Goal: Transaction & Acquisition: Purchase product/service

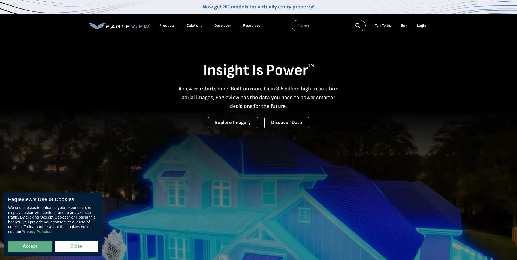
click at [421, 25] on div "Login" at bounding box center [421, 25] width 9 height 5
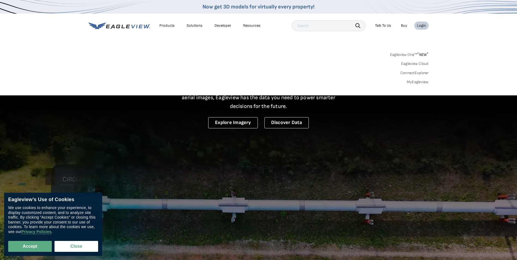
click at [415, 81] on link "MyEagleview" at bounding box center [418, 82] width 22 height 5
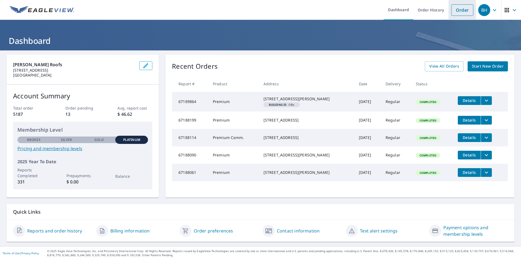
click at [456, 10] on link "Order" at bounding box center [462, 9] width 22 height 11
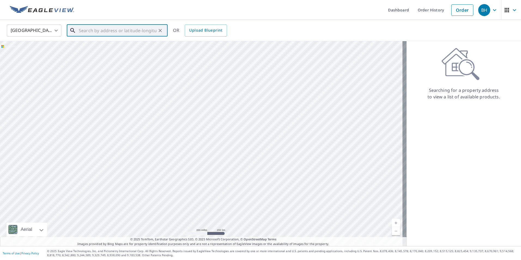
click at [84, 32] on input "text" at bounding box center [118, 30] width 78 height 15
click at [92, 31] on input "text" at bounding box center [118, 30] width 78 height 15
click at [91, 50] on p "Yorba Linda, CA 92886" at bounding box center [121, 52] width 86 height 5
type input "17411 Silver Tip Cir Yorba Linda, CA 92886"
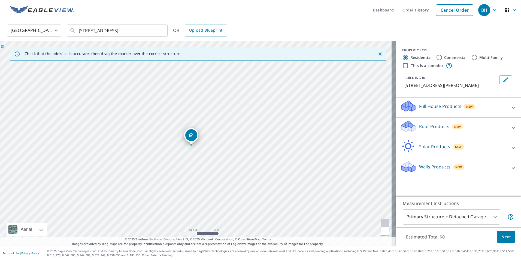
drag, startPoint x: 197, startPoint y: 133, endPoint x: 192, endPoint y: 136, distance: 5.1
click at [428, 130] on div "Roof Products New" at bounding box center [453, 128] width 107 height 16
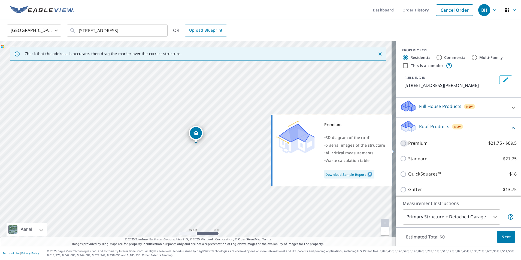
click at [400, 147] on input "Premium $21.75 - $69.5" at bounding box center [404, 143] width 8 height 7
checkbox input "true"
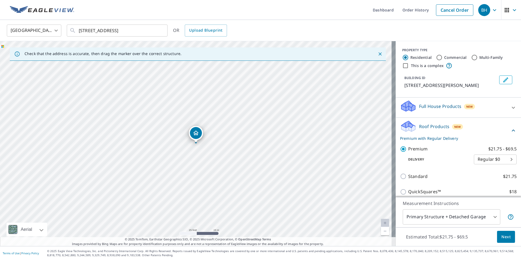
click at [424, 130] on p "Roof Products" at bounding box center [434, 126] width 30 height 7
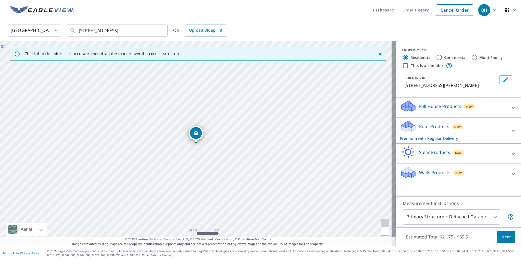
click at [419, 127] on p "Roof Products" at bounding box center [434, 126] width 30 height 7
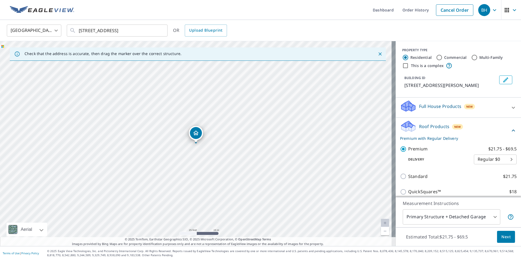
click at [431, 130] on p "Roof Products" at bounding box center [434, 126] width 30 height 7
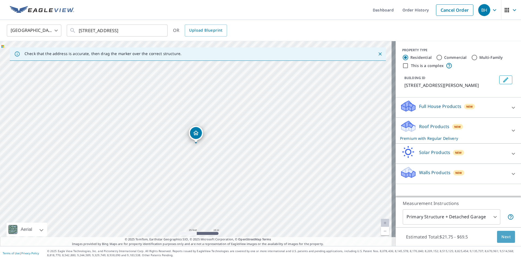
click at [501, 237] on span "Next" at bounding box center [505, 236] width 9 height 7
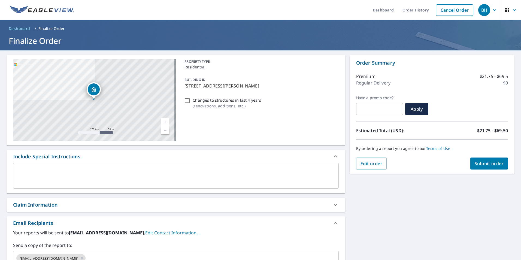
click at [59, 177] on textarea at bounding box center [176, 176] width 318 height 16
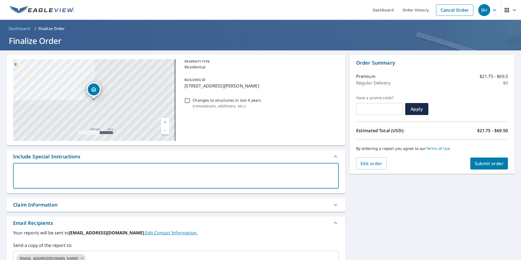
type textarea "I"
type textarea "x"
checkbox input "true"
type textarea "In"
type textarea "x"
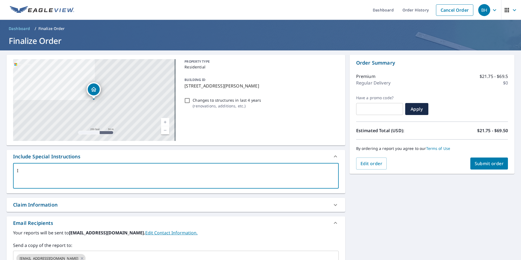
checkbox input "true"
type textarea "Inc"
type textarea "x"
checkbox input "true"
type textarea "Incl"
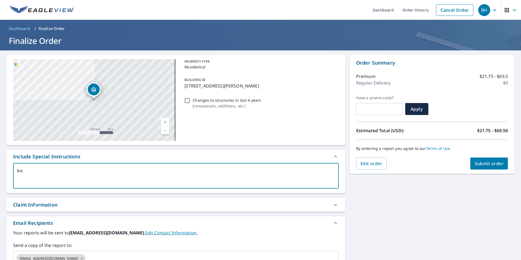
type textarea "x"
checkbox input "true"
type textarea "Inclu"
type textarea "x"
checkbox input "true"
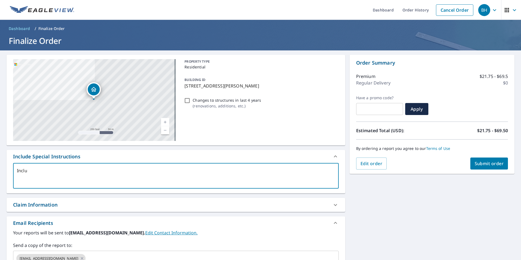
type textarea "Includ"
type textarea "x"
checkbox input "true"
type textarea "Include"
type textarea "x"
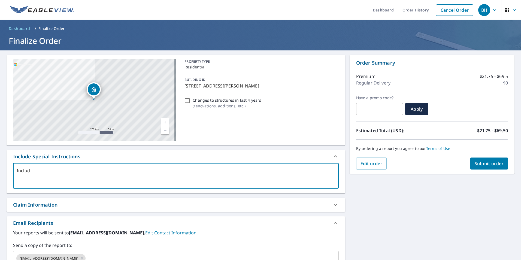
checkbox input "true"
type textarea "Include"
type textarea "x"
checkbox input "true"
type textarea "Include a"
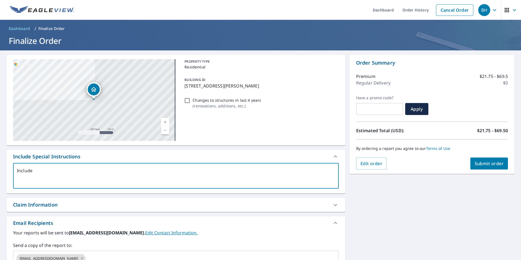
type textarea "x"
checkbox input "true"
type textarea "Include al"
type textarea "x"
checkbox input "true"
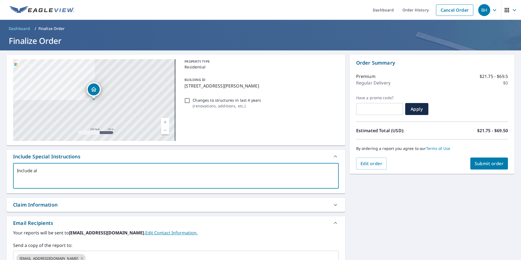
type textarea "Include all"
type textarea "x"
checkbox input "true"
type textarea "Include all"
type textarea "x"
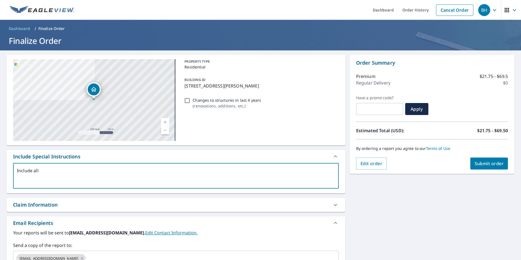
checkbox input "true"
type textarea "Include all s"
type textarea "x"
checkbox input "true"
type textarea "Include all st"
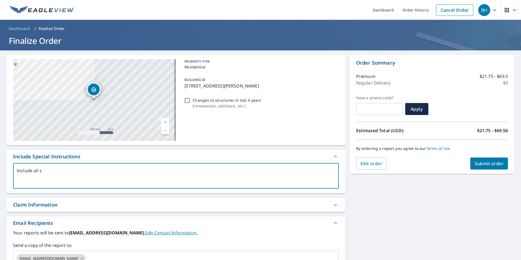
type textarea "x"
checkbox input "true"
type textarea "Include all str"
type textarea "x"
checkbox input "true"
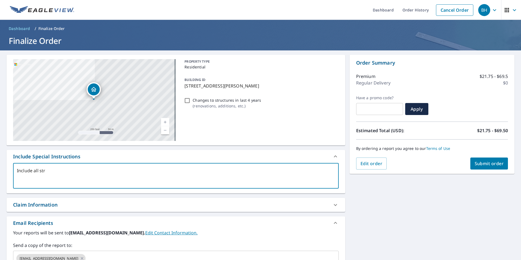
type textarea "Include all stru"
type textarea "x"
checkbox input "true"
type textarea "Include all strut"
type textarea "x"
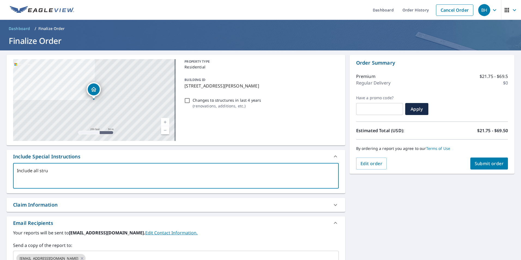
checkbox input "true"
type textarea "Include all stru"
type textarea "x"
checkbox input "true"
type textarea "Include all struc"
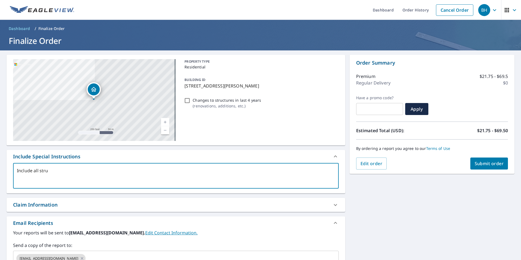
type textarea "x"
checkbox input "true"
type textarea "Include all strucr"
type textarea "x"
checkbox input "true"
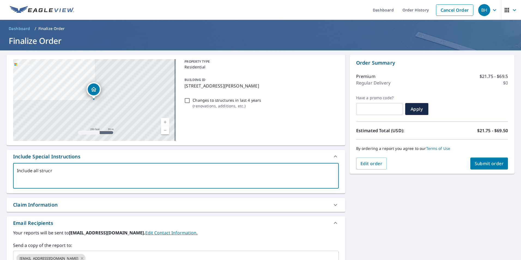
type textarea "Include all struc"
type textarea "x"
checkbox input "true"
type textarea "Include all struct"
type textarea "x"
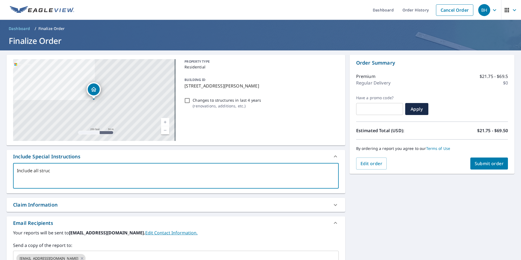
checkbox input "true"
type textarea "Include all structu"
type textarea "x"
checkbox input "true"
type textarea "Include all structur"
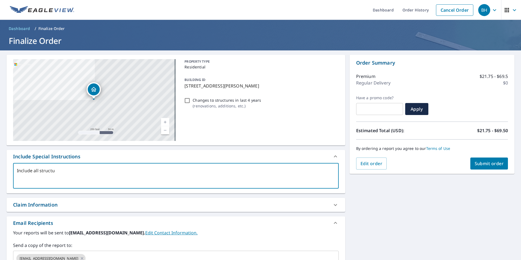
type textarea "x"
checkbox input "true"
type textarea "Include all structure"
type textarea "x"
checkbox input "true"
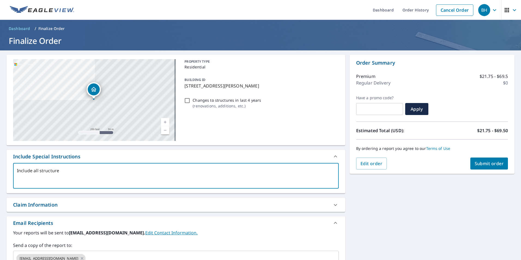
type textarea "Include all structures"
type textarea "x"
checkbox input "true"
type textarea "Include all structures"
type textarea "x"
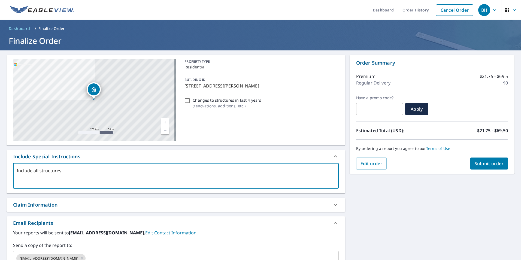
checkbox input "true"
type textarea "Include all structures w"
type textarea "x"
checkbox input "true"
type textarea "Include all structures wi"
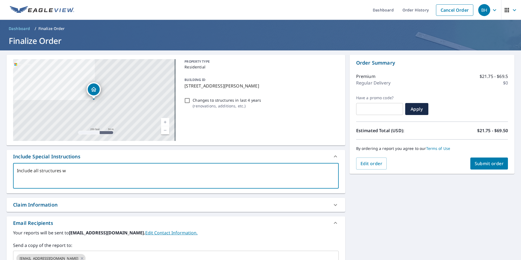
type textarea "x"
checkbox input "true"
type textarea "Include all structures wit"
type textarea "x"
checkbox input "true"
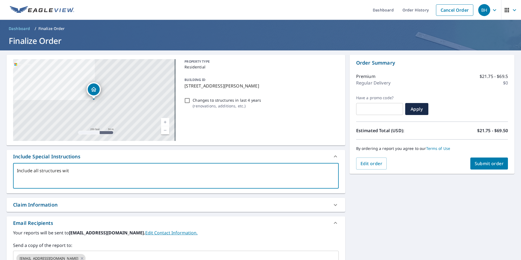
type textarea "Include all structures with"
type textarea "x"
checkbox input "true"
type textarea "Include all structures withi"
type textarea "x"
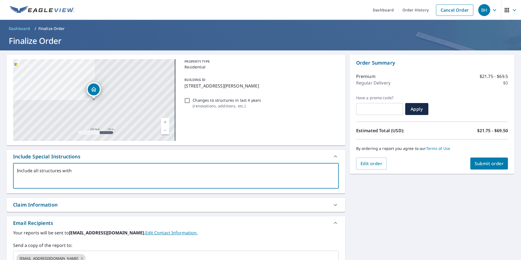
checkbox input "true"
type textarea "Include all structures within"
type textarea "x"
checkbox input "true"
type textarea "Include all structures within"
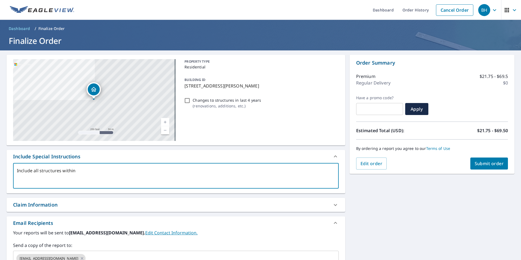
type textarea "x"
checkbox input "true"
type textarea "Include all structures within p"
type textarea "x"
checkbox input "true"
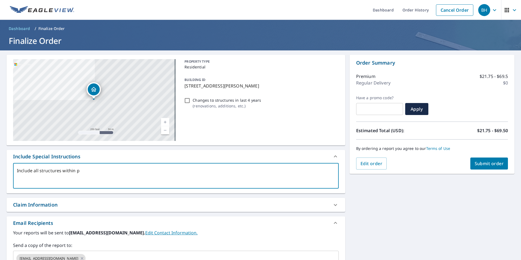
type textarea "Include all structures within pr"
type textarea "x"
checkbox input "true"
type textarea "Include all structures within pro"
type textarea "x"
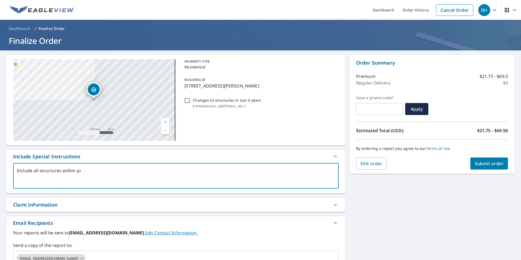
checkbox input "true"
type textarea "Include all structures within prop"
type textarea "x"
checkbox input "true"
type textarea "Include all structures within prope"
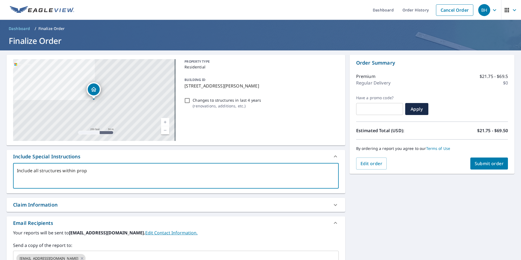
type textarea "x"
checkbox input "true"
type textarea "Include all structures within proper"
type textarea "x"
checkbox input "true"
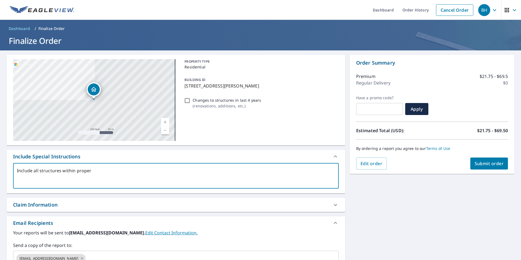
type textarea "Include all structures within propert"
type textarea "x"
checkbox input "true"
type textarea "Include all structures within property"
type textarea "x"
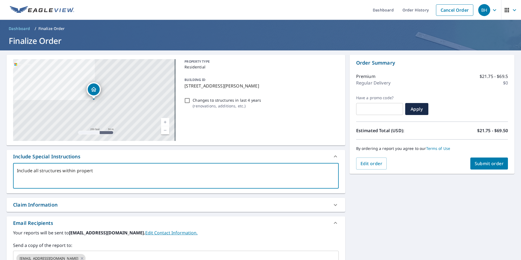
checkbox input "true"
type textarea "Include all structures within property"
type textarea "x"
checkbox input "true"
type textarea "Include all structures within property l"
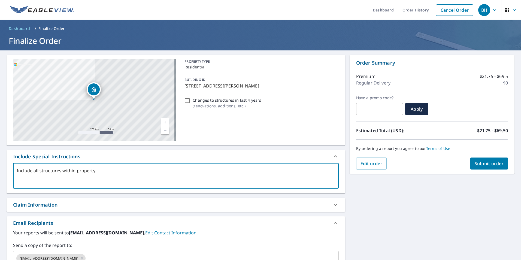
type textarea "x"
checkbox input "true"
type textarea "Include all structures within property li"
type textarea "x"
checkbox input "true"
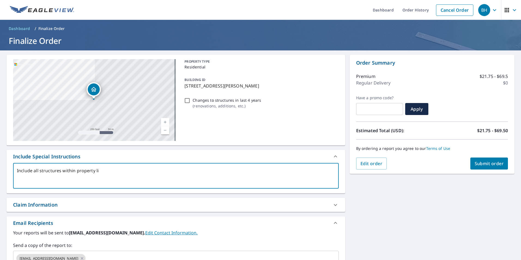
type textarea "Include all structures within property lin"
type textarea "x"
checkbox input "true"
type textarea "Include all structures within property line"
type textarea "x"
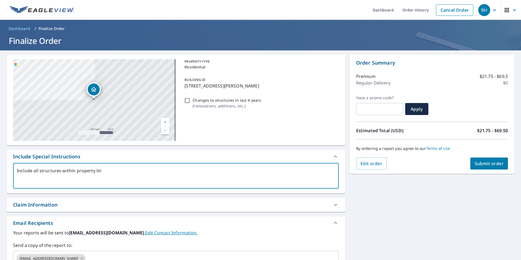
checkbox input "true"
type textarea "Include all structures within property line."
type textarea "x"
checkbox input "true"
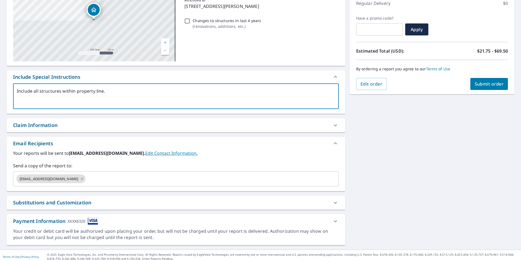
scroll to position [82, 0]
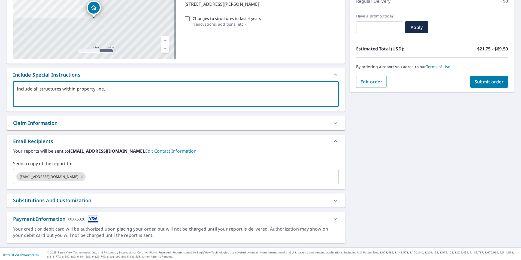
type textarea "Include all structures within property line."
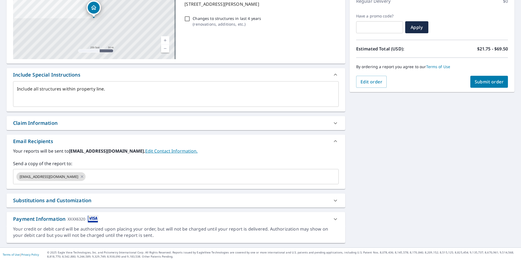
click at [67, 119] on div "Claim Information" at bounding box center [171, 122] width 316 height 7
type textarea "x"
checkbox input "true"
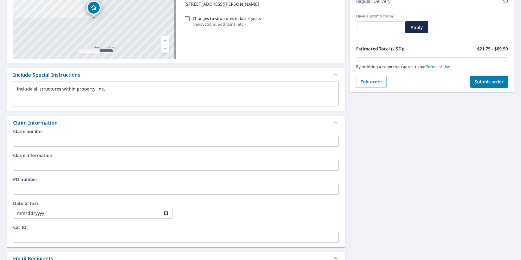
click at [21, 187] on input "text" at bounding box center [176, 189] width 326 height 11
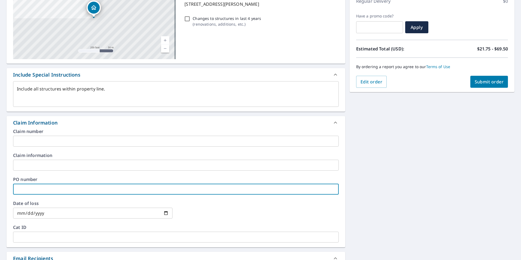
type textarea "x"
type input "W"
checkbox input "true"
type textarea "x"
type input "Wy"
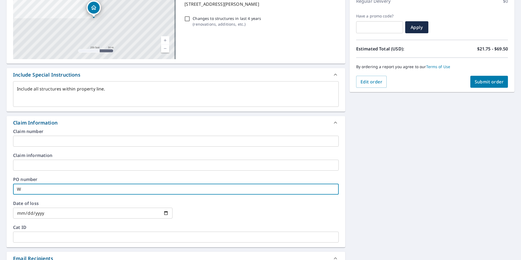
checkbox input "true"
type input "Wyn"
type textarea "x"
checkbox input "true"
type textarea "x"
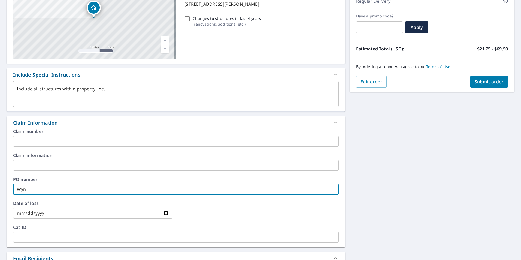
type input "Wynn"
checkbox input "true"
type textarea "x"
type input "Wynn-"
checkbox input "true"
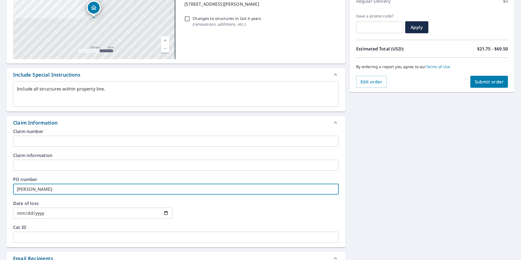
type textarea "x"
type input "Wynn-C"
checkbox input "true"
type textarea "x"
type input "Wynn-CW"
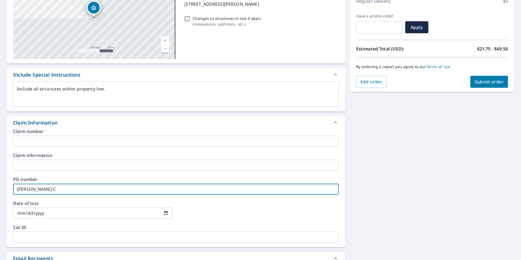
checkbox input "true"
type textarea "x"
type input "Wynn-C"
checkbox input "true"
type textarea "x"
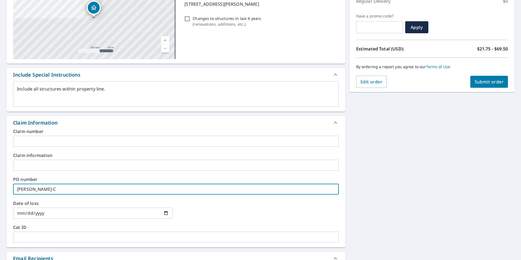
type input "Wynn-"
checkbox input "true"
type textarea "x"
type input "Wynn-B"
checkbox input "true"
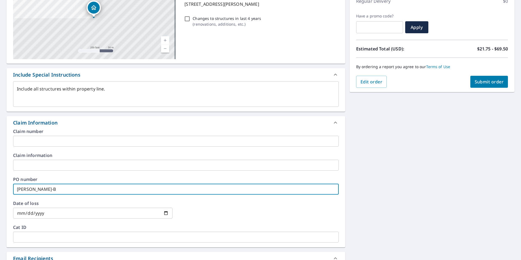
type textarea "x"
type input "Wynn-BH"
checkbox input "true"
type input "Wynn-BH"
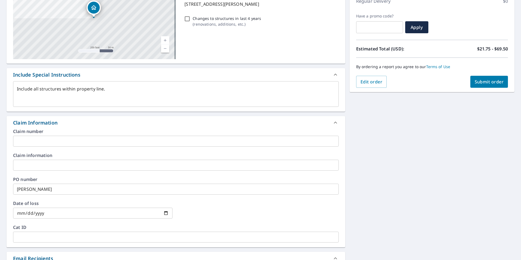
click at [82, 120] on div "Claim Information" at bounding box center [171, 122] width 316 height 7
type textarea "x"
checkbox input "true"
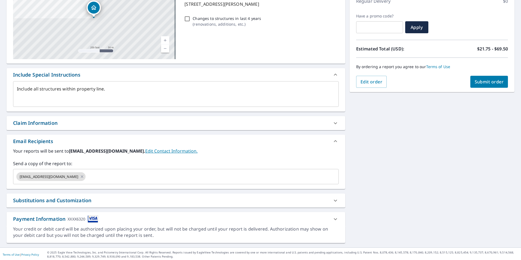
scroll to position [83, 0]
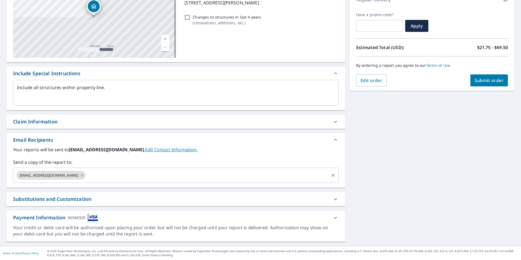
click at [92, 177] on input "text" at bounding box center [206, 175] width 241 height 10
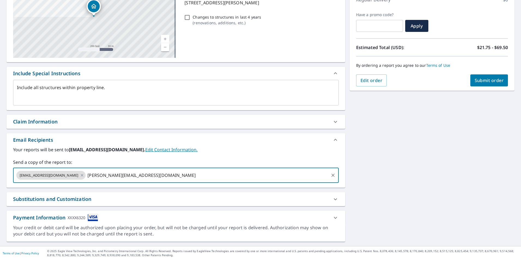
type input "brian@hoytroofs.com"
type textarea "x"
checkbox input "true"
type input "natalie@hoytroofs.com"
type textarea "x"
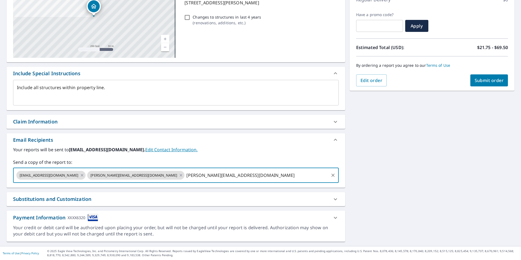
checkbox input "true"
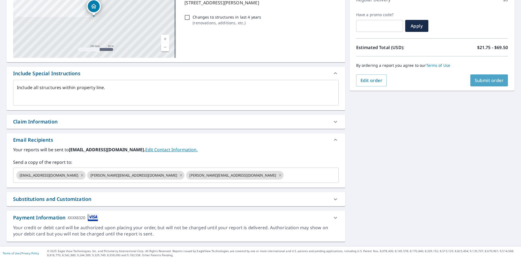
click at [475, 84] on button "Submit order" at bounding box center [489, 80] width 38 height 12
type textarea "x"
checkbox input "true"
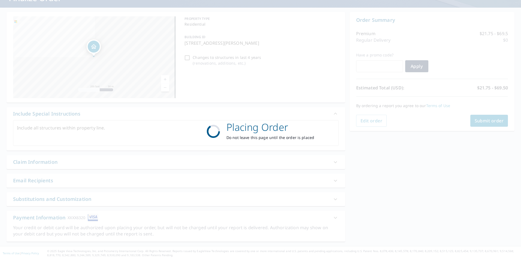
scroll to position [43, 0]
